Goal: Transaction & Acquisition: Download file/media

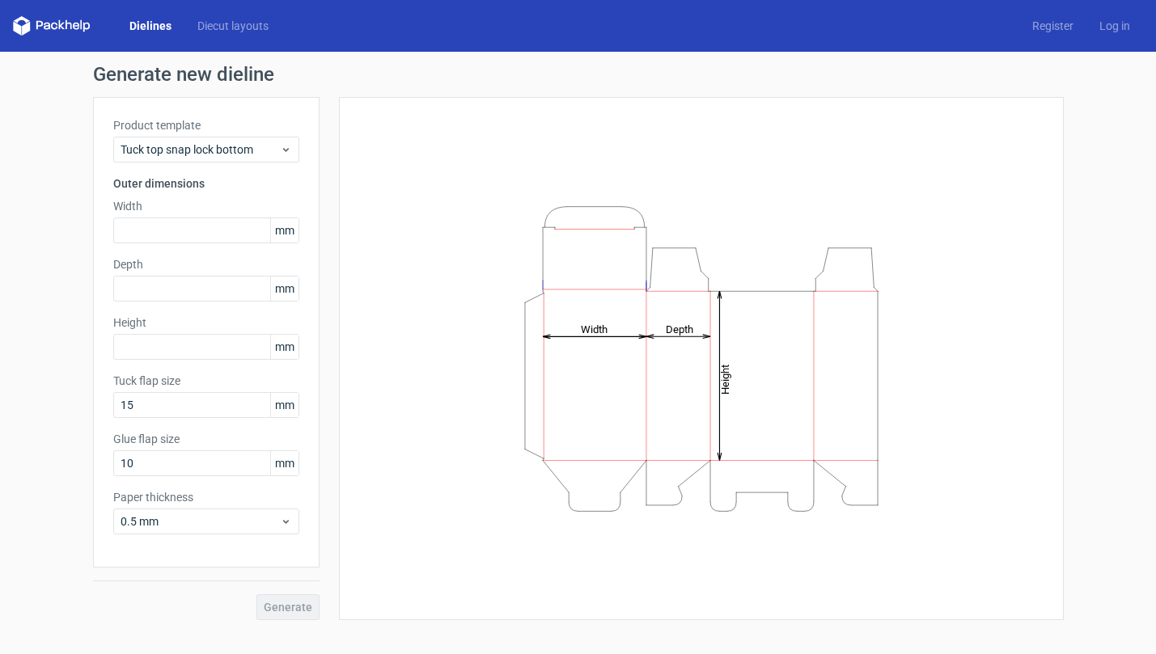
click at [256, 136] on div "Product template Tuck top snap lock bottom" at bounding box center [206, 139] width 186 height 45
click at [256, 140] on div "Tuck top snap lock bottom" at bounding box center [206, 150] width 186 height 26
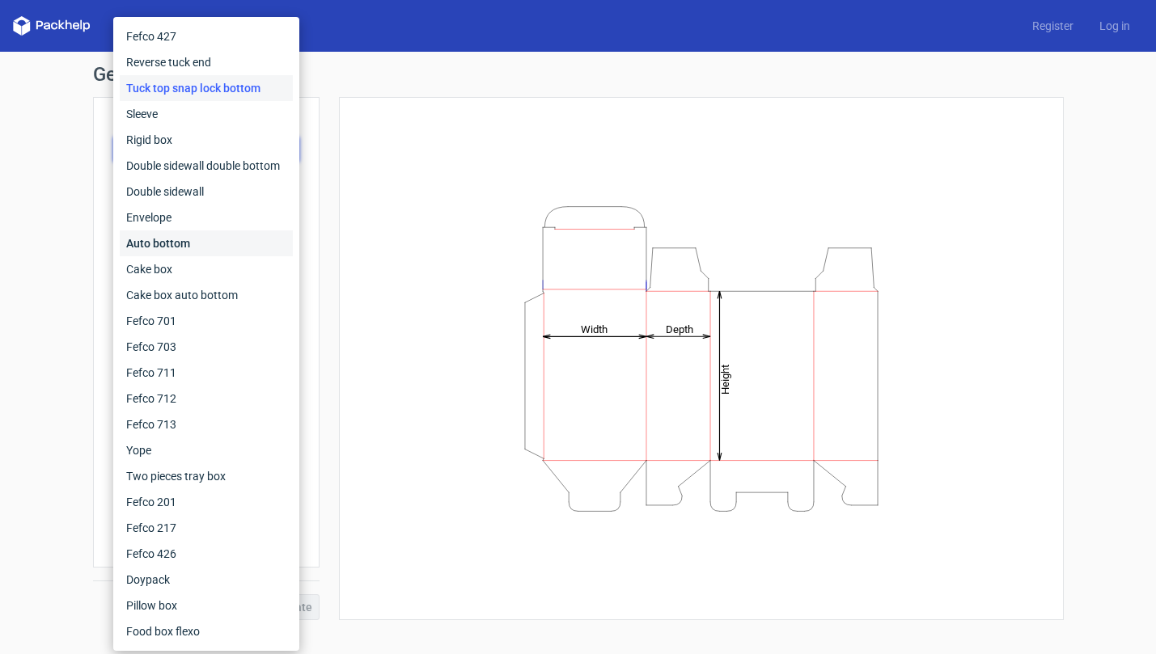
click at [229, 250] on div "Auto bottom" at bounding box center [206, 244] width 173 height 26
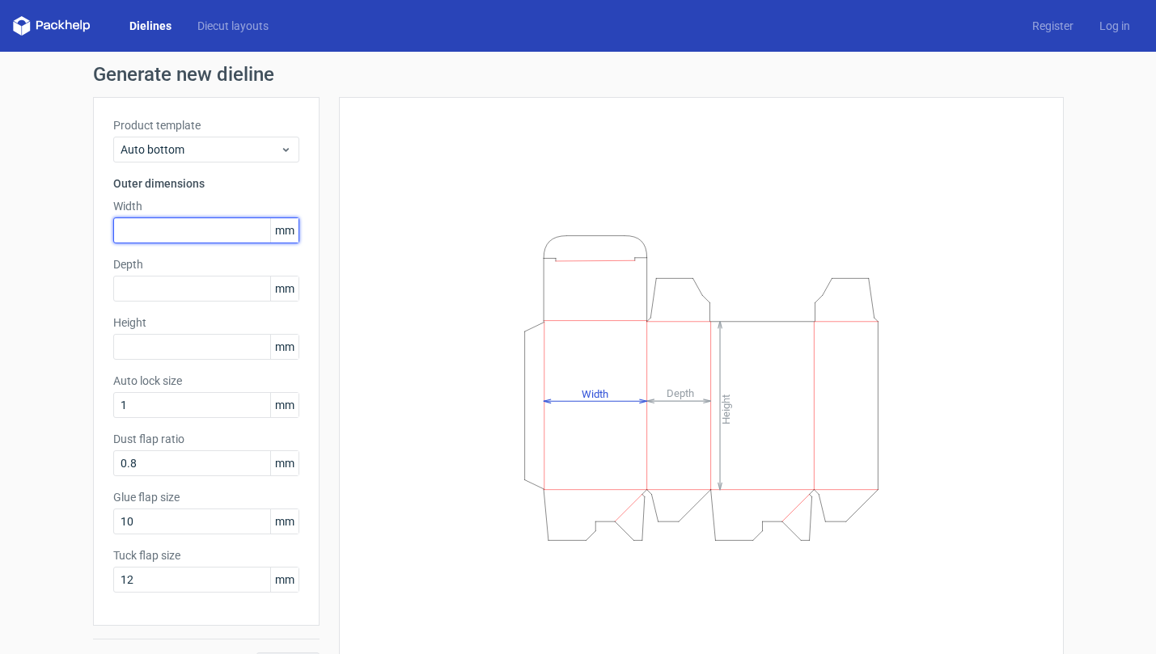
click at [230, 232] on input "text" at bounding box center [206, 231] width 186 height 26
type input "90"
type input "111"
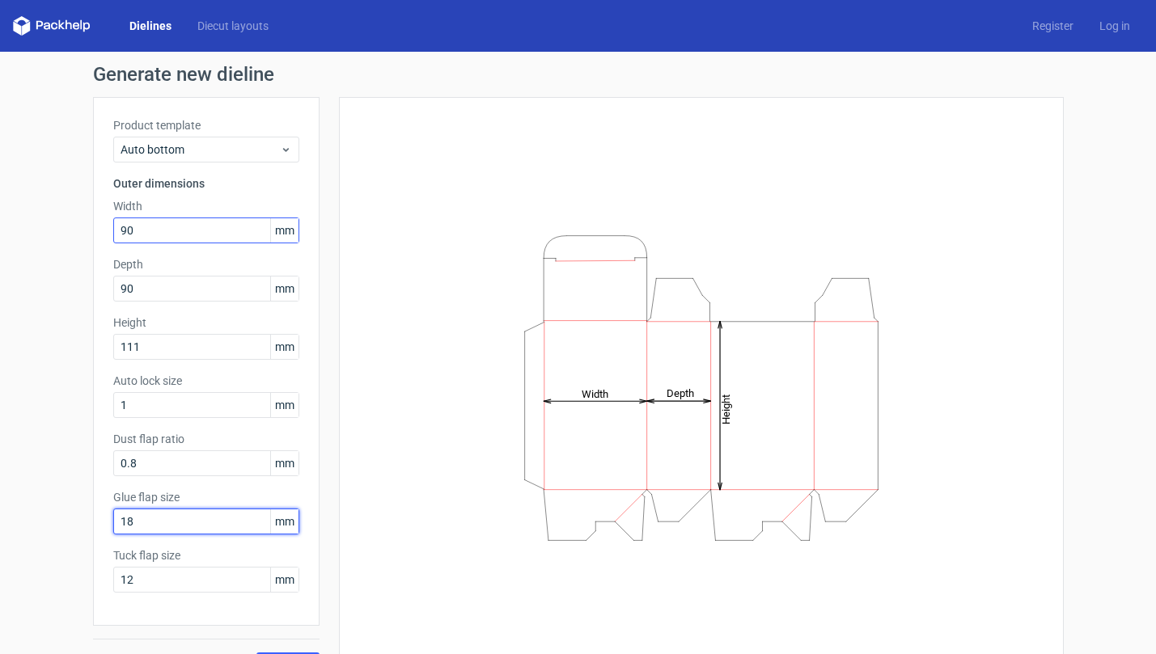
type input "18"
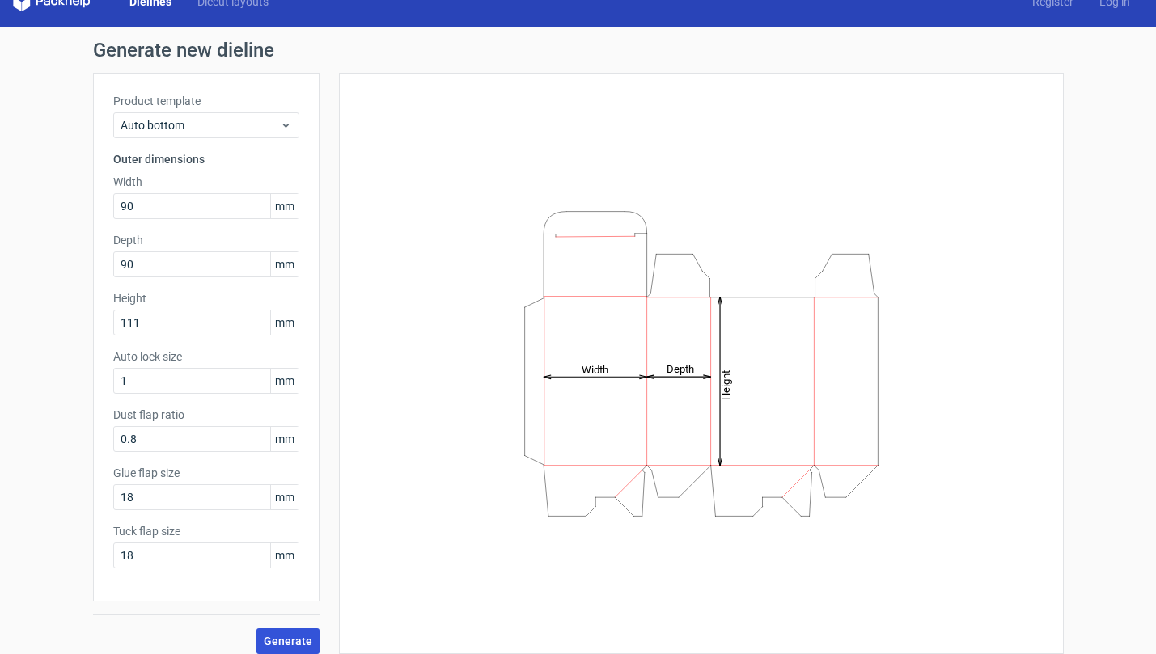
click at [292, 652] on button "Generate" at bounding box center [287, 642] width 63 height 26
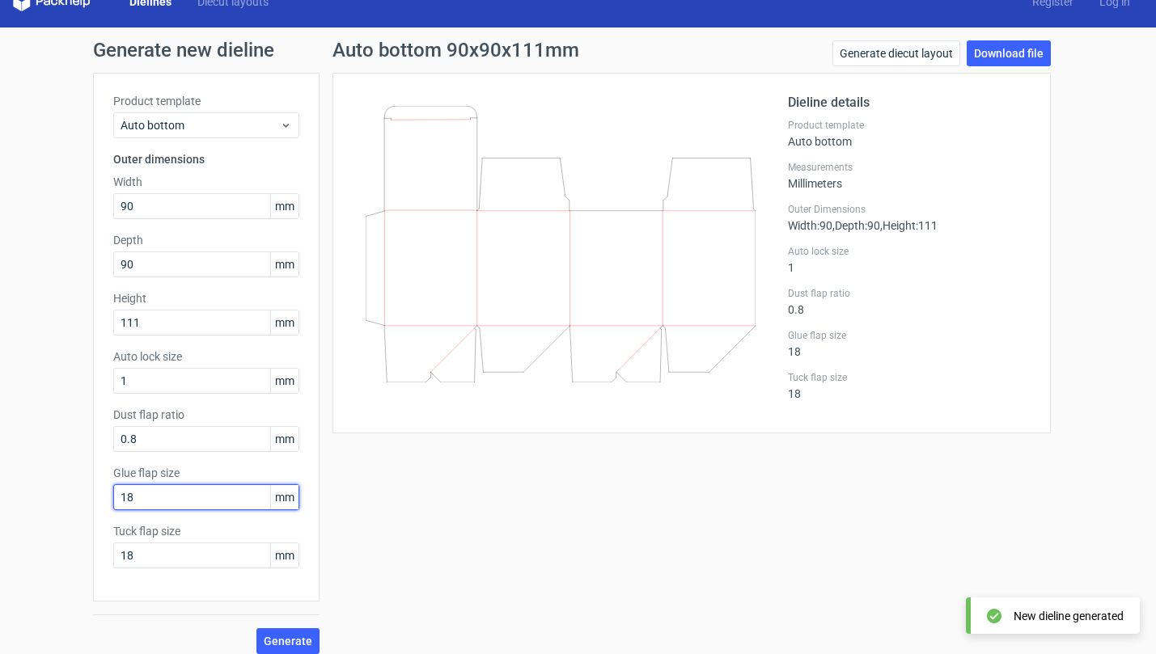
drag, startPoint x: 172, startPoint y: 490, endPoint x: 59, endPoint y: 494, distance: 112.5
click at [59, 494] on div "Generate new dieline Product template Auto bottom Outer dimensions Width 90 mm …" at bounding box center [578, 348] width 1156 height 640
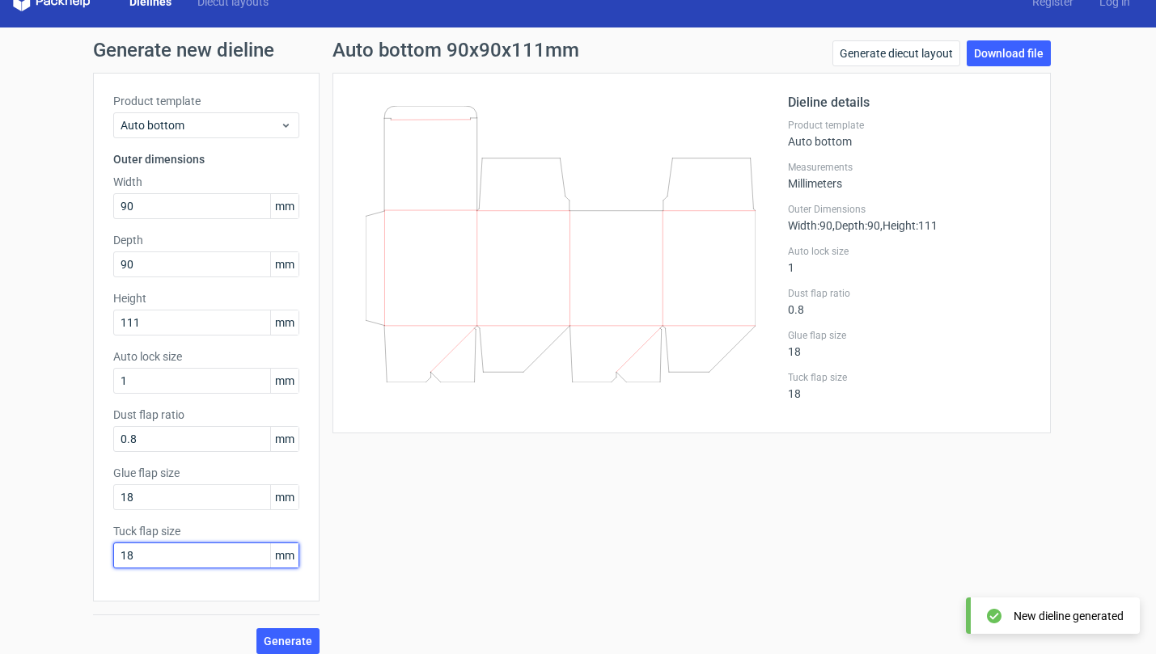
drag, startPoint x: 162, startPoint y: 556, endPoint x: 63, endPoint y: 561, distance: 98.8
click at [63, 561] on div "Generate new dieline Product template Auto bottom Outer dimensions Width 90 mm …" at bounding box center [578, 348] width 1156 height 640
type input "20"
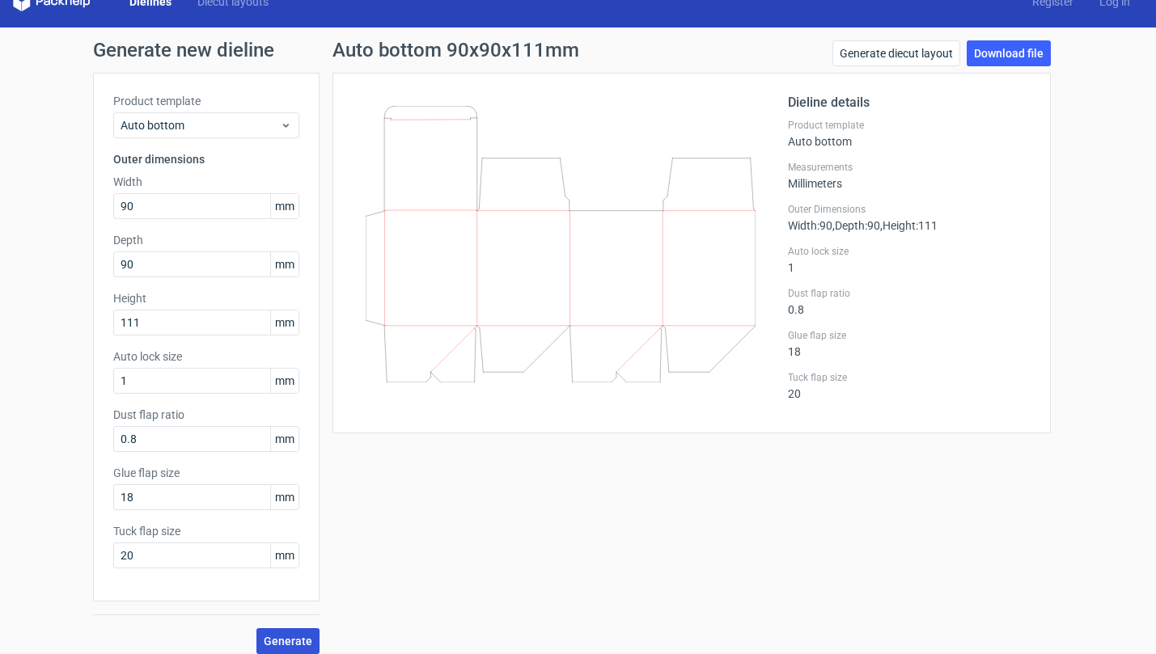
click at [274, 636] on span "Generate" at bounding box center [288, 641] width 49 height 11
click at [1011, 50] on link "Download file" at bounding box center [1009, 53] width 84 height 26
